Goal: Check status: Check status

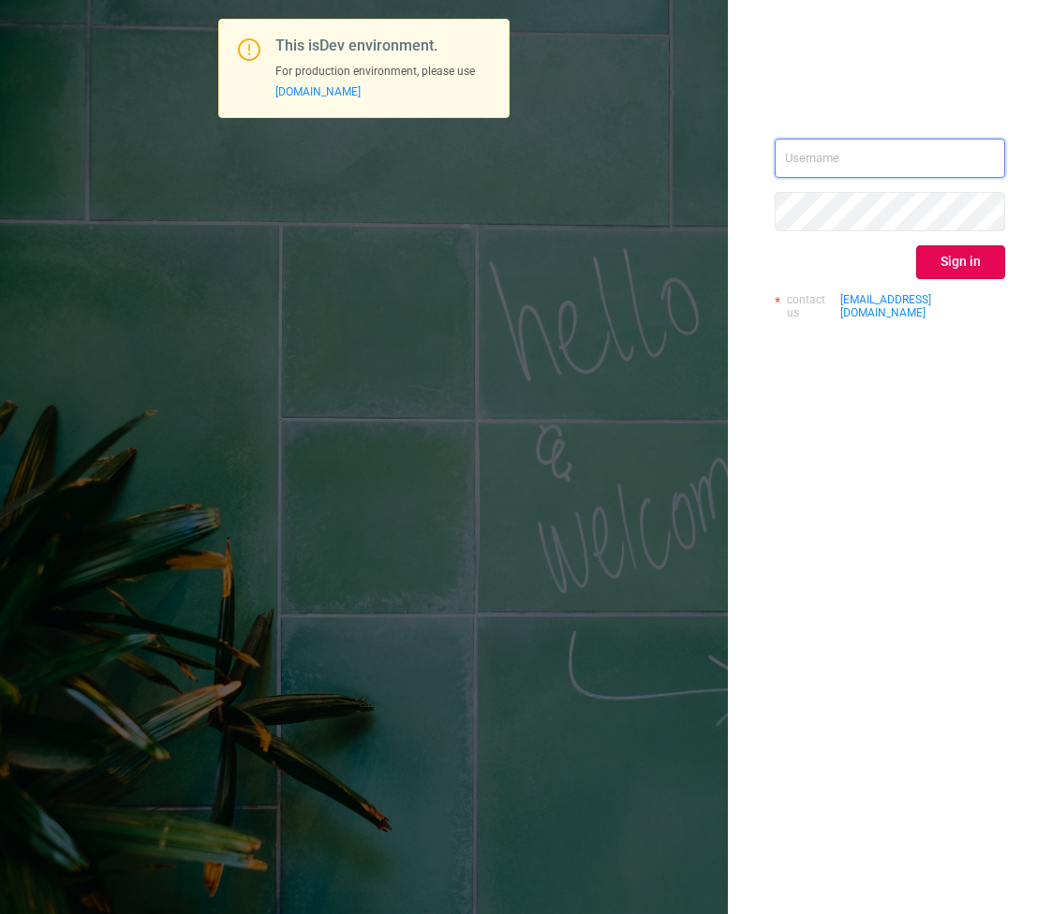
click at [916, 148] on input "text" at bounding box center [889, 158] width 230 height 39
type input "[EMAIL_ADDRESS][DOMAIN_NAME]"
click at [995, 253] on button "Sign in" at bounding box center [960, 262] width 89 height 34
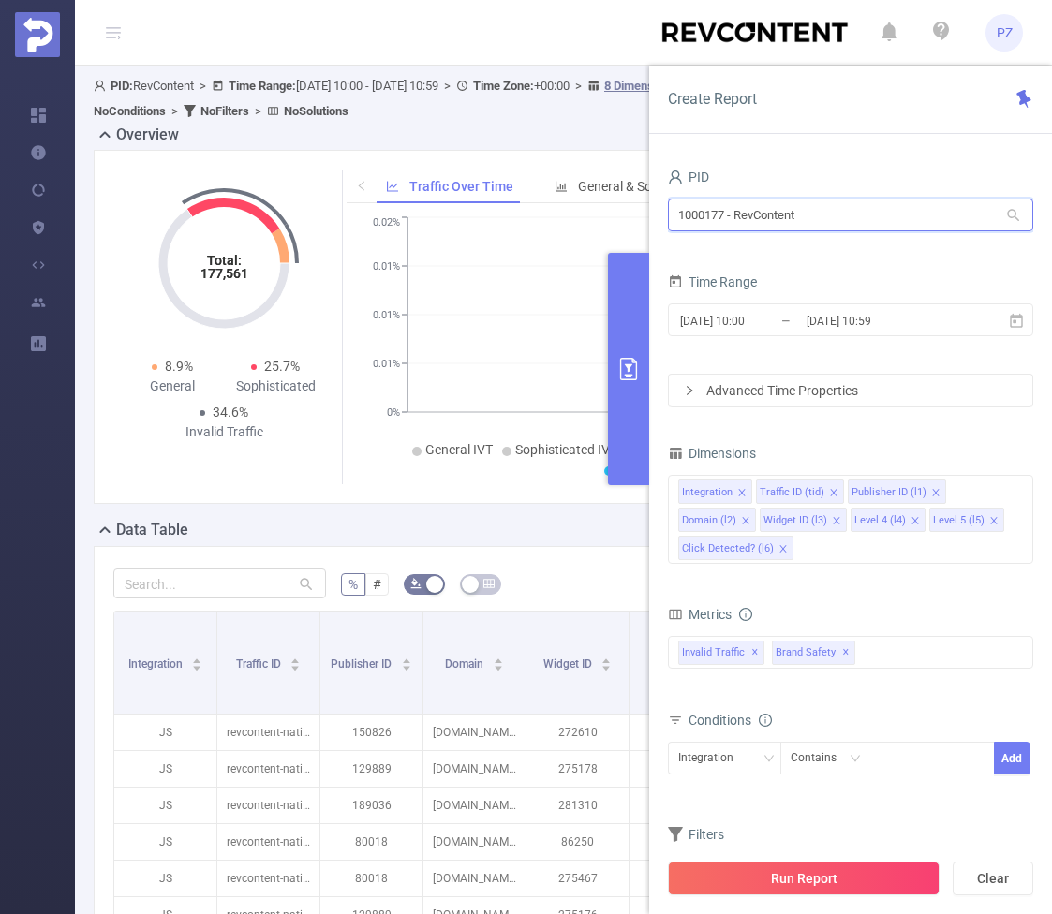
click at [740, 213] on input "1000177 - RevContent" at bounding box center [850, 215] width 365 height 33
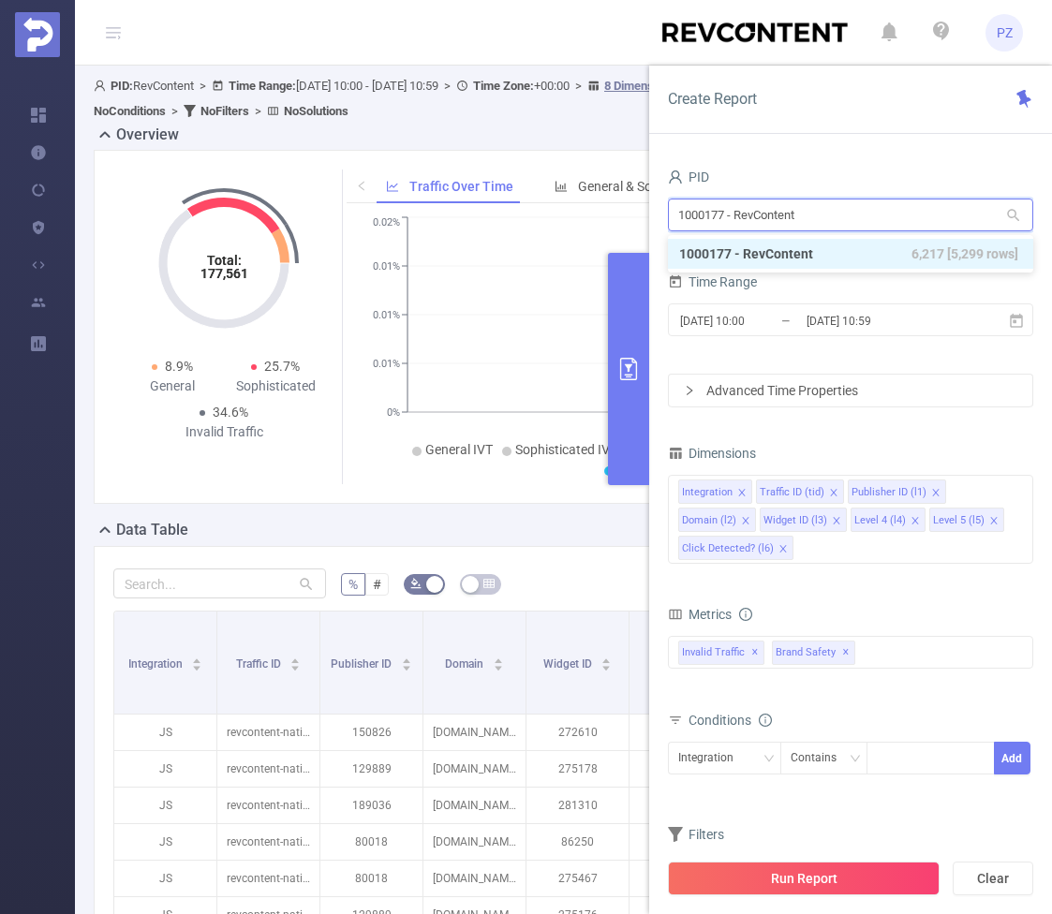
click at [740, 213] on input "1000177 - RevContent" at bounding box center [850, 215] width 365 height 33
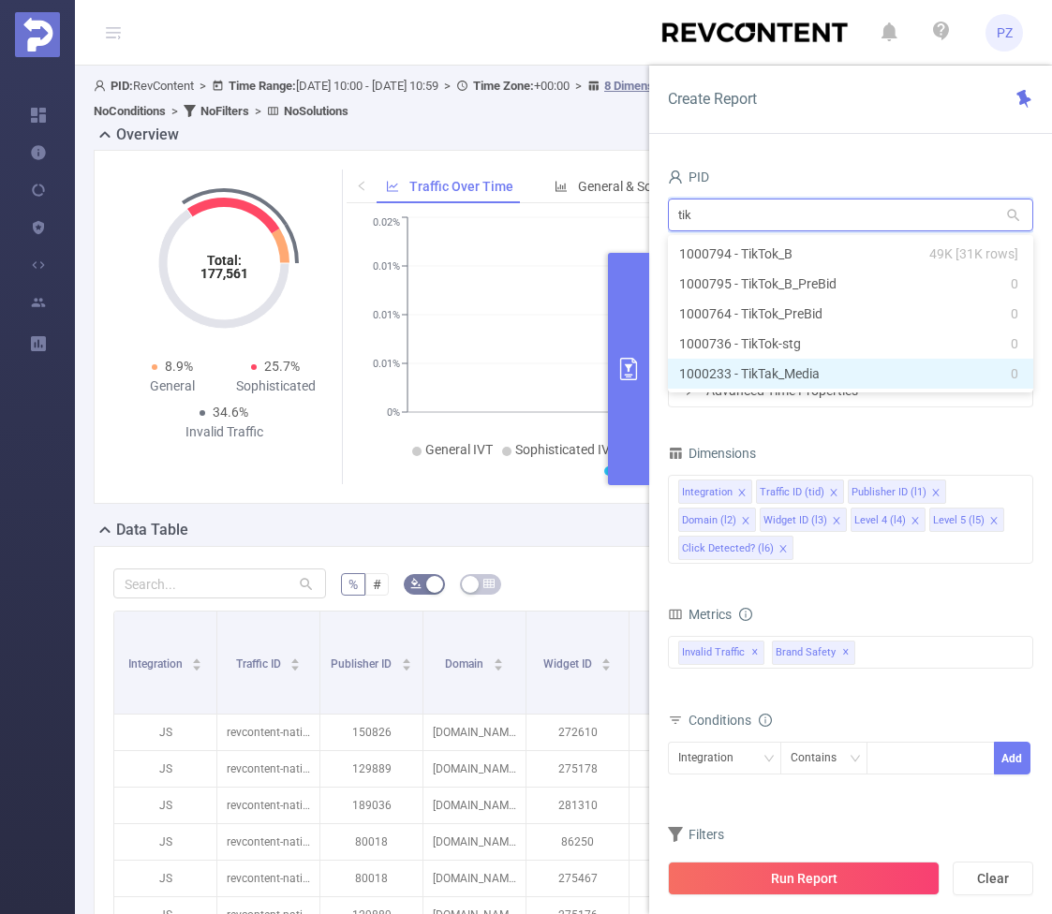
type input "tik"
